Goal: Information Seeking & Learning: Learn about a topic

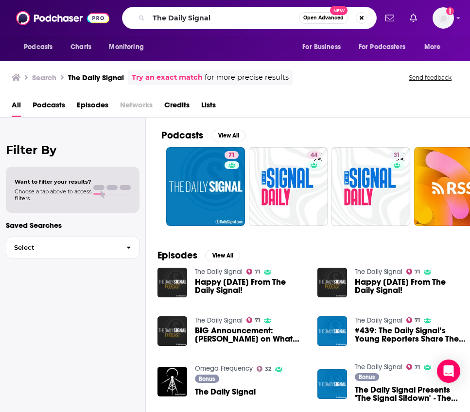
click at [173, 19] on input "The Daily Signal" at bounding box center [224, 18] width 150 height 16
type input "History Behind the News"
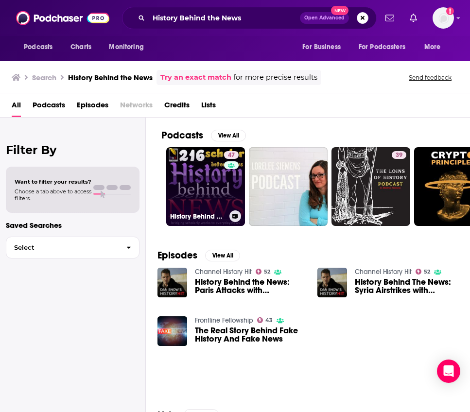
click at [206, 180] on link "47 History Behind News Program" at bounding box center [205, 186] width 79 height 79
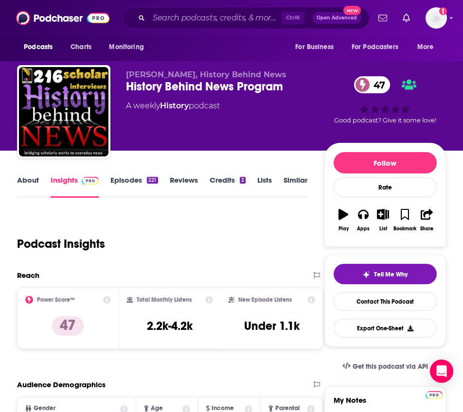
click at [33, 182] on link "About" at bounding box center [28, 186] width 22 height 22
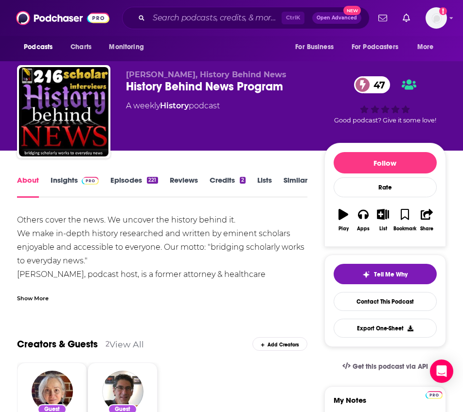
click at [40, 294] on div "Show More" at bounding box center [33, 297] width 32 height 9
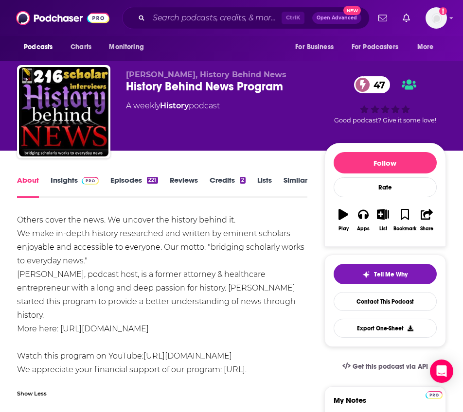
click at [70, 180] on link "Insights" at bounding box center [75, 186] width 48 height 22
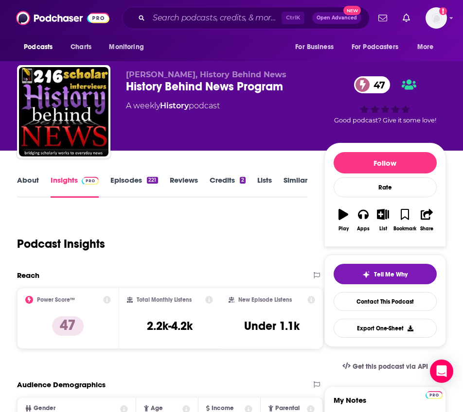
click at [217, 224] on div "Podcast Insights" at bounding box center [158, 238] width 282 height 50
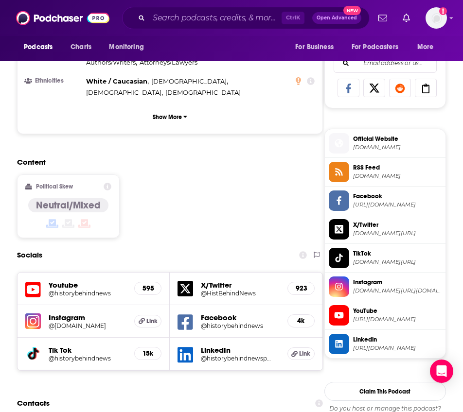
scroll to position [681, 0]
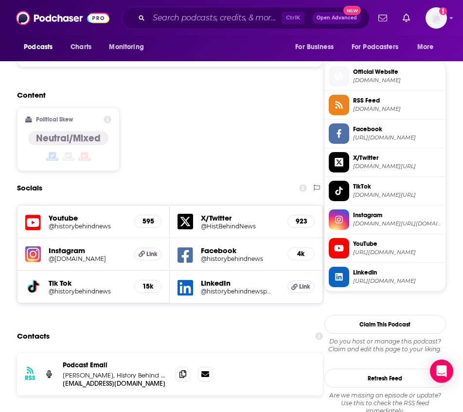
click at [61, 223] on h5 "@historybehindnews" at bounding box center [84, 226] width 70 height 7
